Goal: Find specific page/section: Find specific page/section

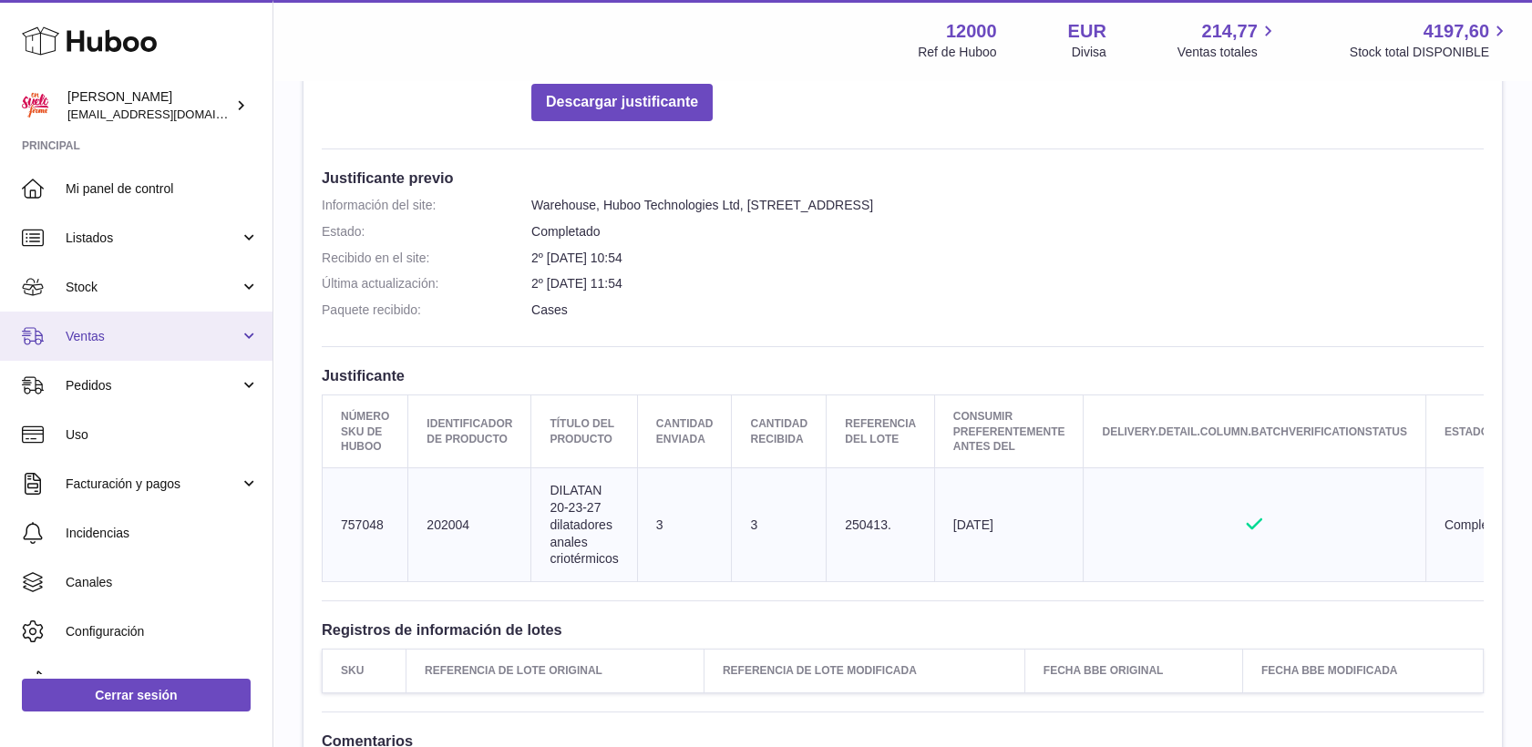
click at [63, 335] on link "Ventas" at bounding box center [136, 336] width 273 height 49
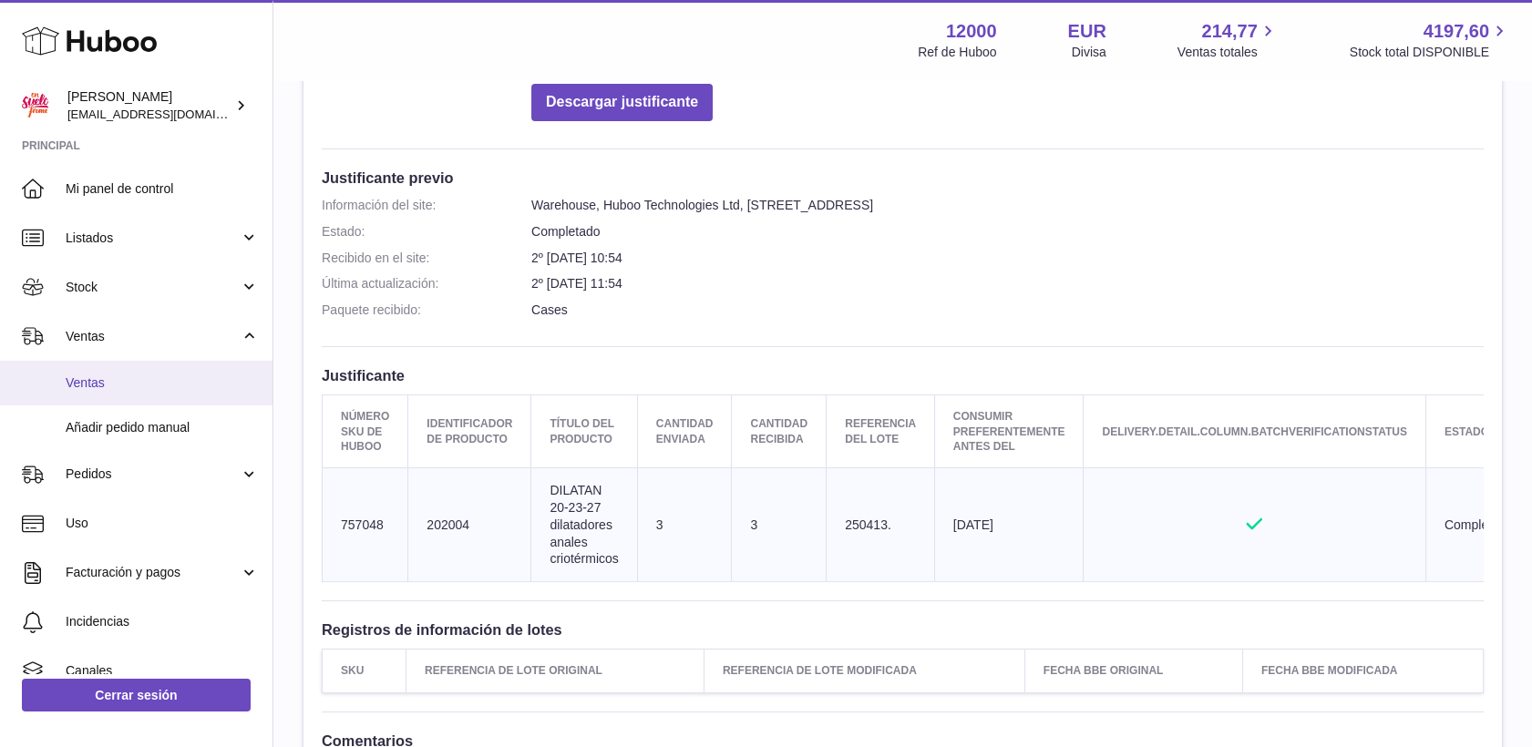
click at [99, 387] on span "Ventas" at bounding box center [162, 383] width 193 height 17
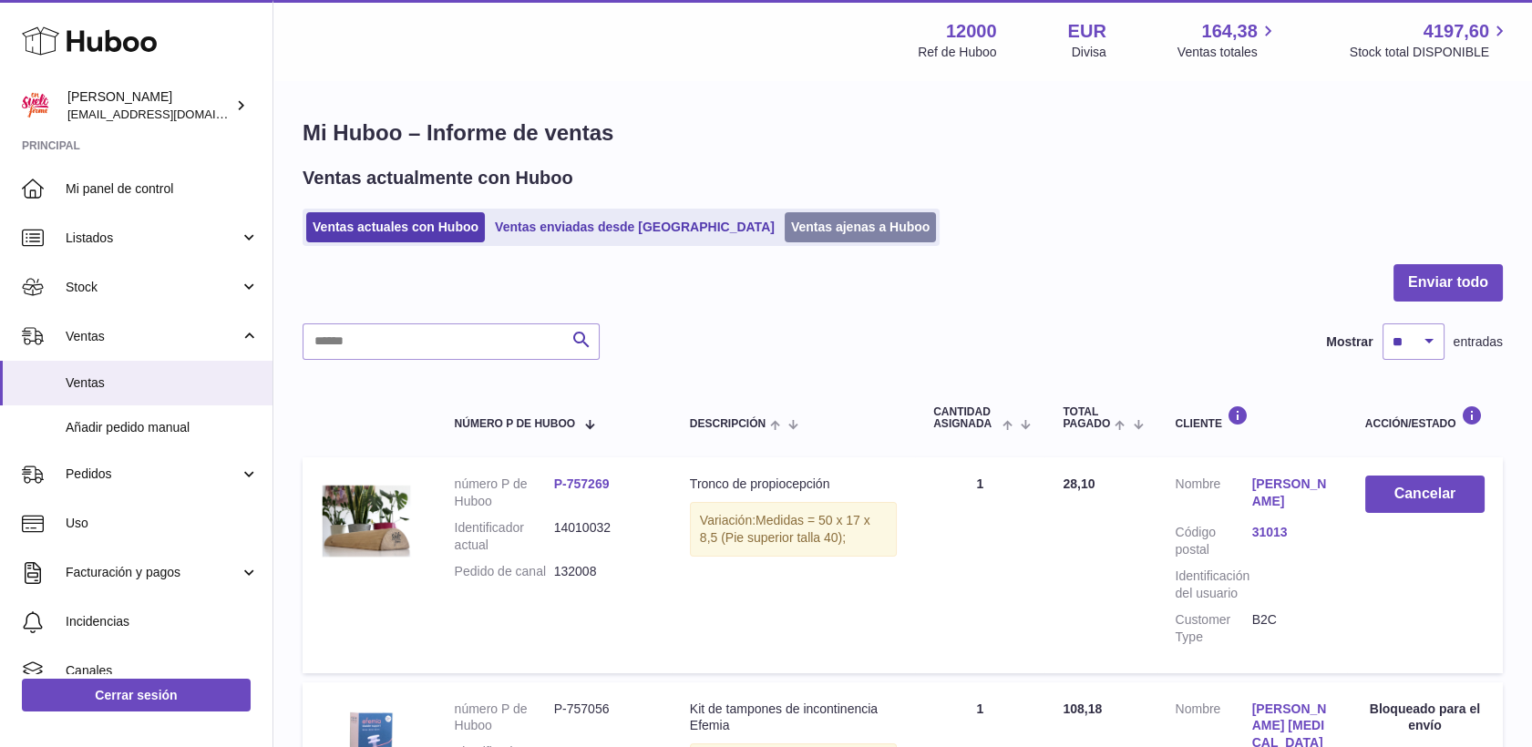
click at [785, 237] on link "Ventas ajenas a Huboo" at bounding box center [861, 227] width 152 height 30
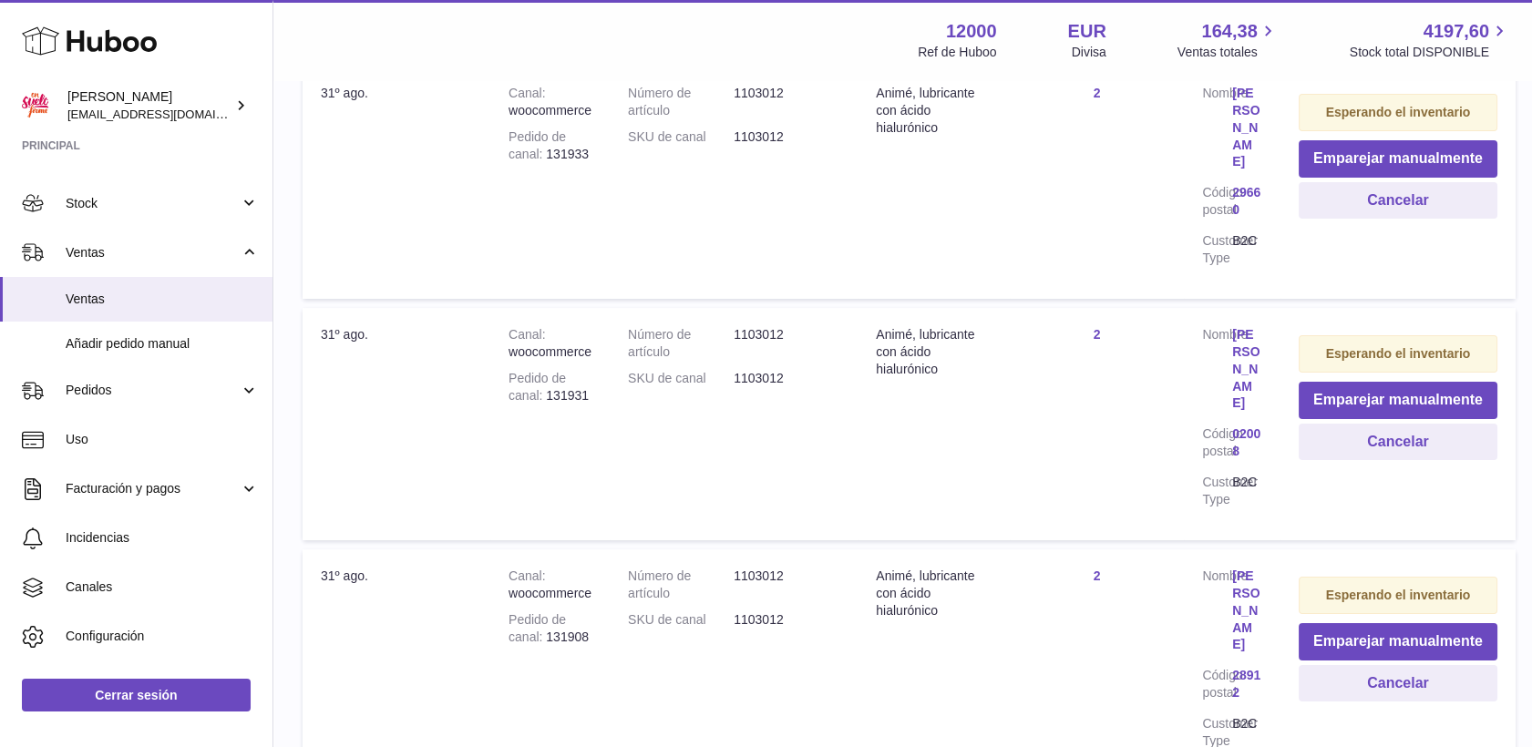
scroll to position [101, 0]
